Goal: Information Seeking & Learning: Learn about a topic

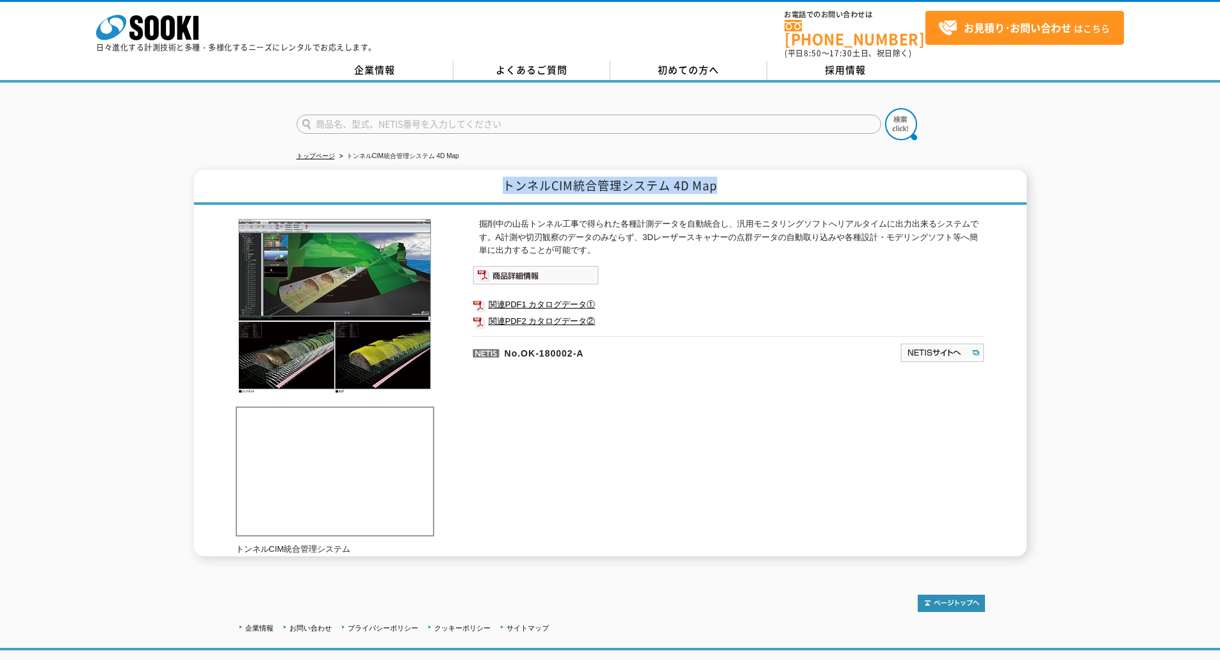
drag, startPoint x: 507, startPoint y: 181, endPoint x: 732, endPoint y: 186, distance: 225.5
click at [732, 186] on h1 "トンネルCIM統合管理システム 4D Map" at bounding box center [610, 187] width 833 height 35
copy h1 "トンネルCIM統合管理システム 4D Map"
click at [534, 221] on p "掘削中の山岳トンネル工事で得られた各種計測データを自動統合し、汎用モニタリングソフトへリアルタイムに出力出来るシステムです。A計測や切刃観察のデータのみならず…" at bounding box center [732, 238] width 506 height 40
drag, startPoint x: 619, startPoint y: 213, endPoint x: 721, endPoint y: 216, distance: 102.5
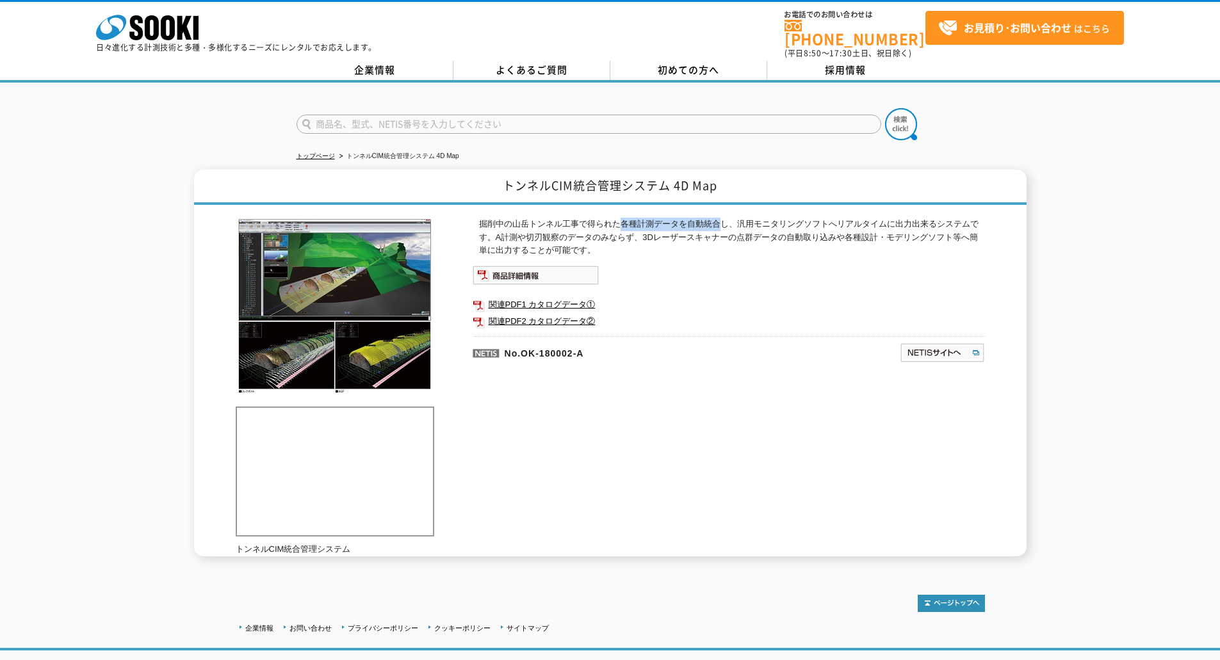
click at [721, 218] on p "掘削中の山岳トンネル工事で得られた各種計測データを自動統合し、汎用モニタリングソフトへリアルタイムに出力出来るシステムです。A計測や切刃観察のデータのみならず…" at bounding box center [732, 238] width 506 height 40
copy p "各種計測データを自動統合"
click at [924, 343] on img at bounding box center [942, 353] width 85 height 20
